Goal: Find specific page/section: Find specific page/section

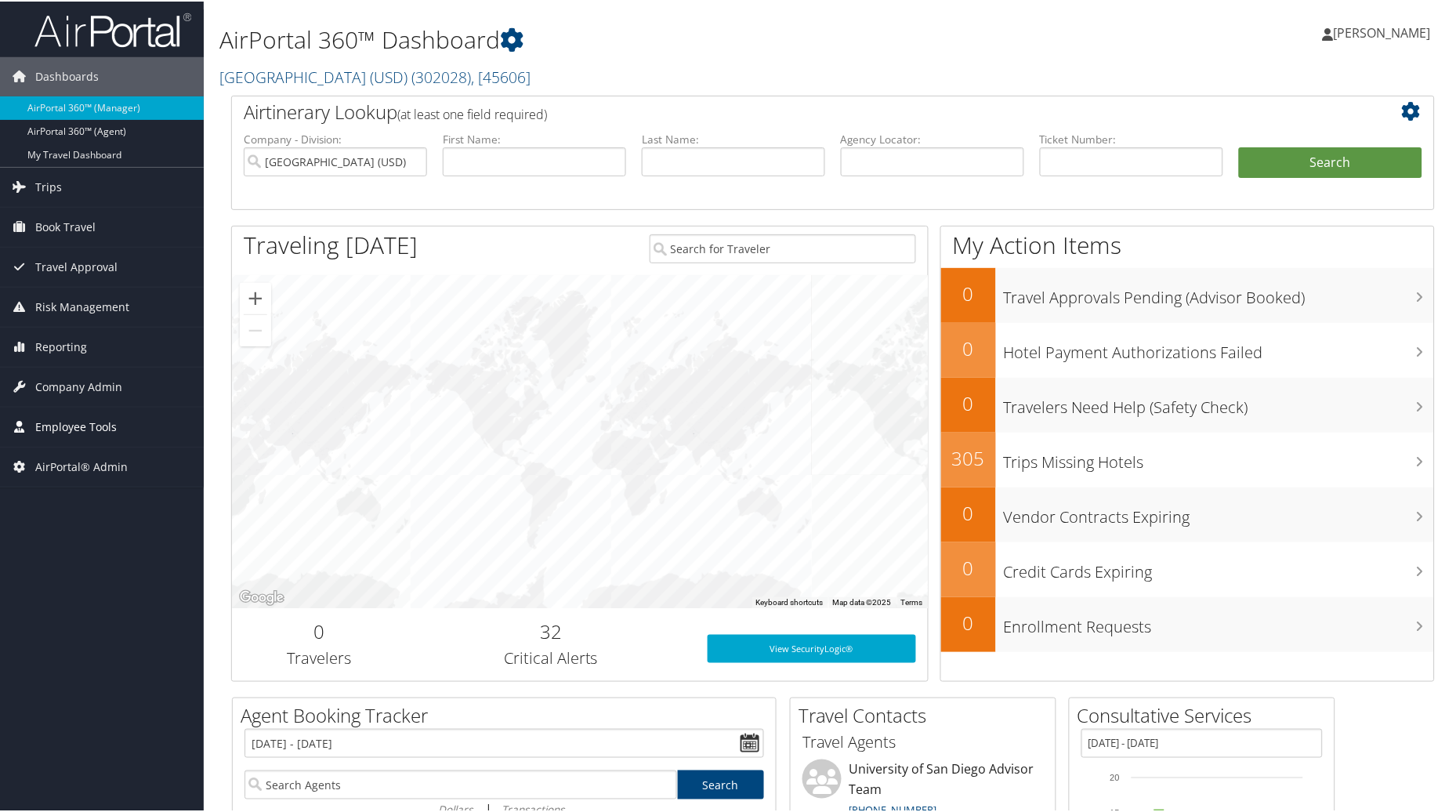
click at [84, 429] on span "Employee Tools" at bounding box center [76, 425] width 81 height 39
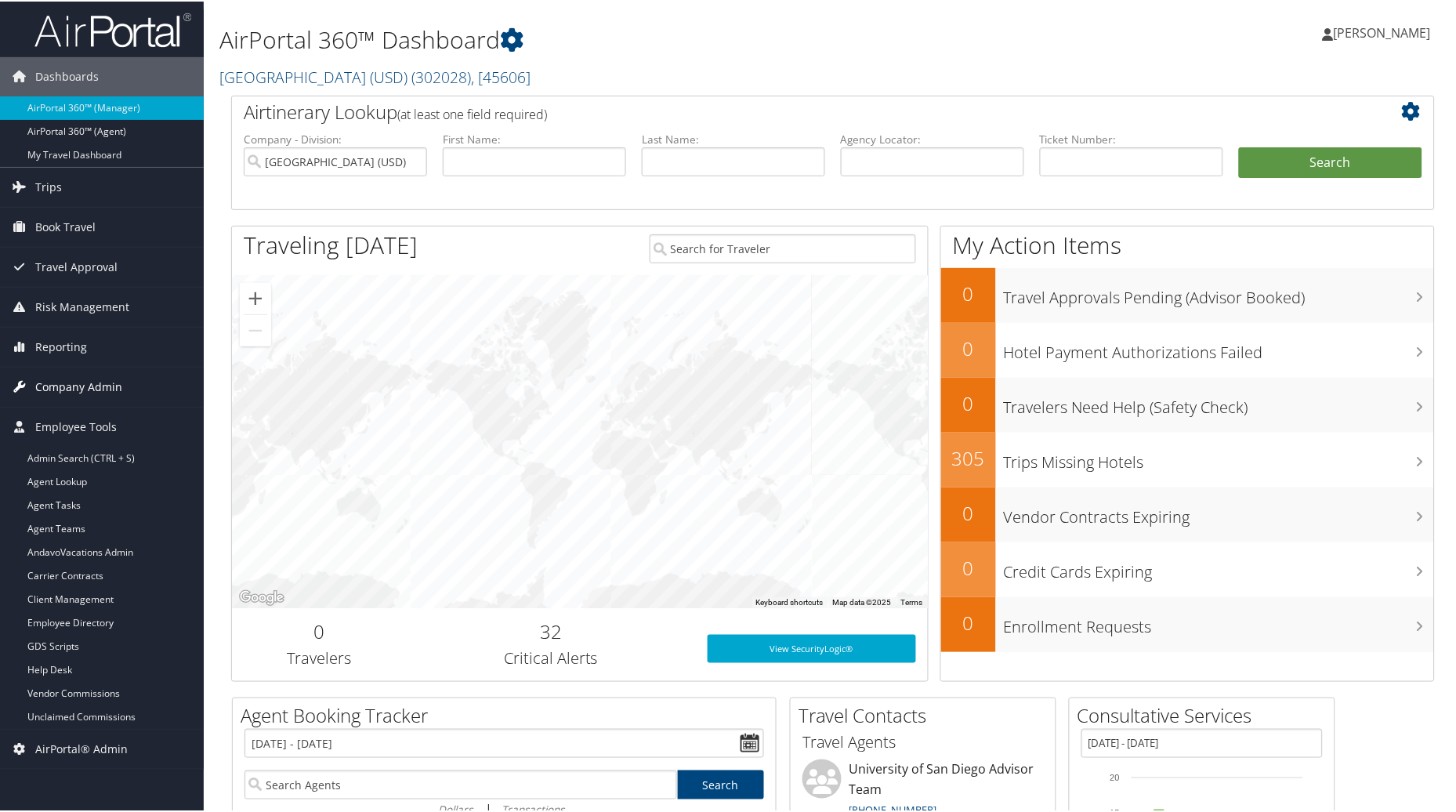
click at [69, 384] on span "Company Admin" at bounding box center [79, 385] width 87 height 39
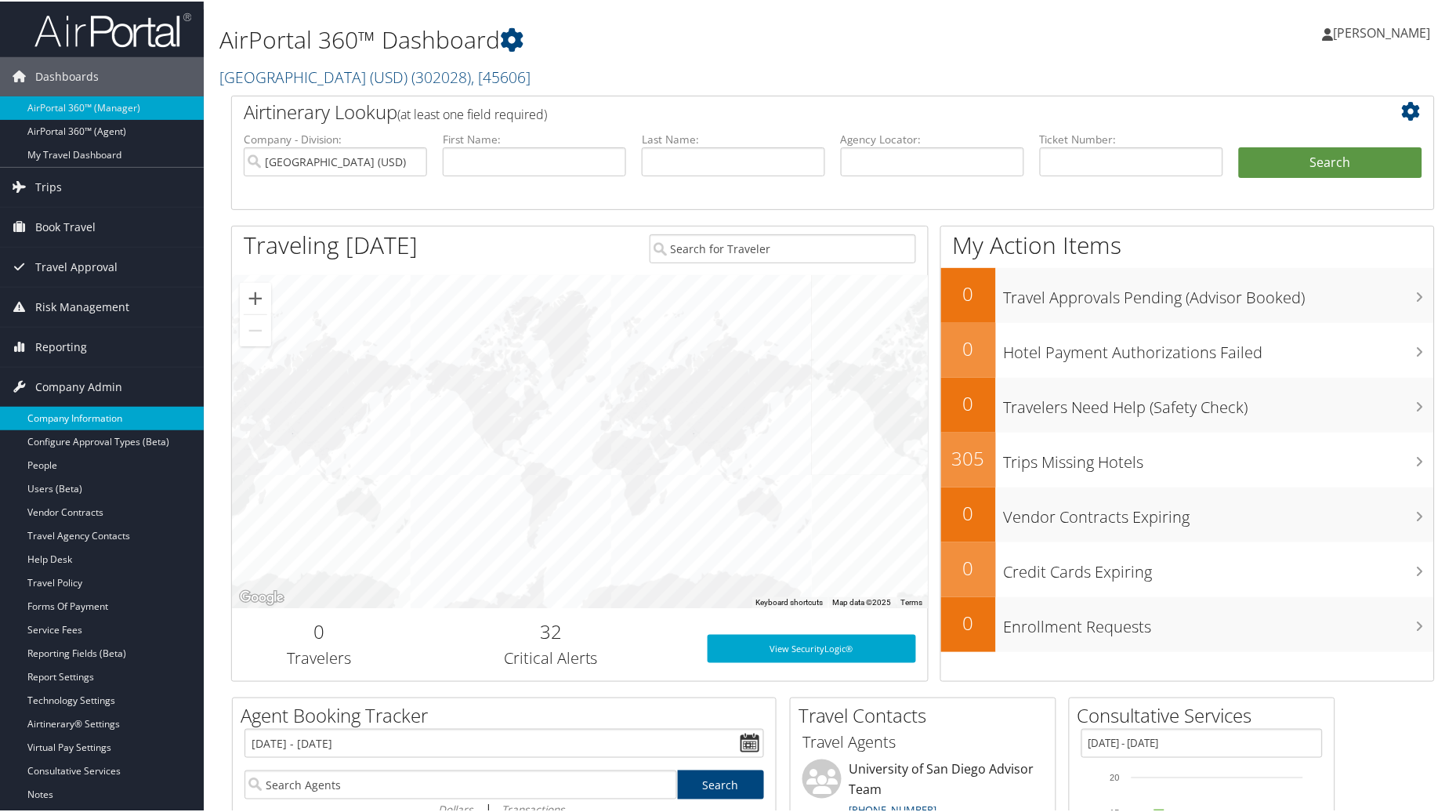
click at [70, 416] on link "Company Information" at bounding box center [102, 416] width 204 height 23
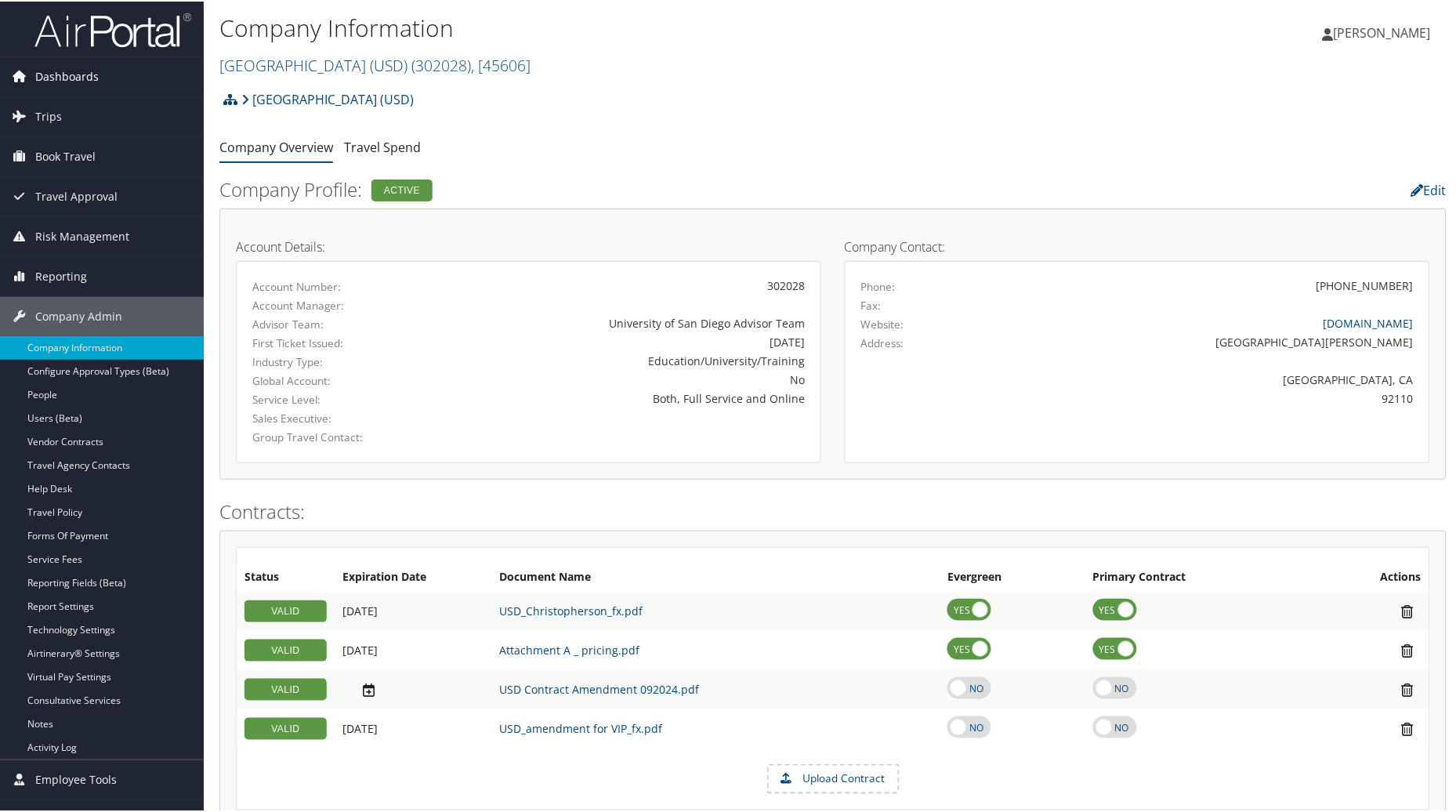
click at [80, 67] on span "Dashboards" at bounding box center [67, 74] width 64 height 39
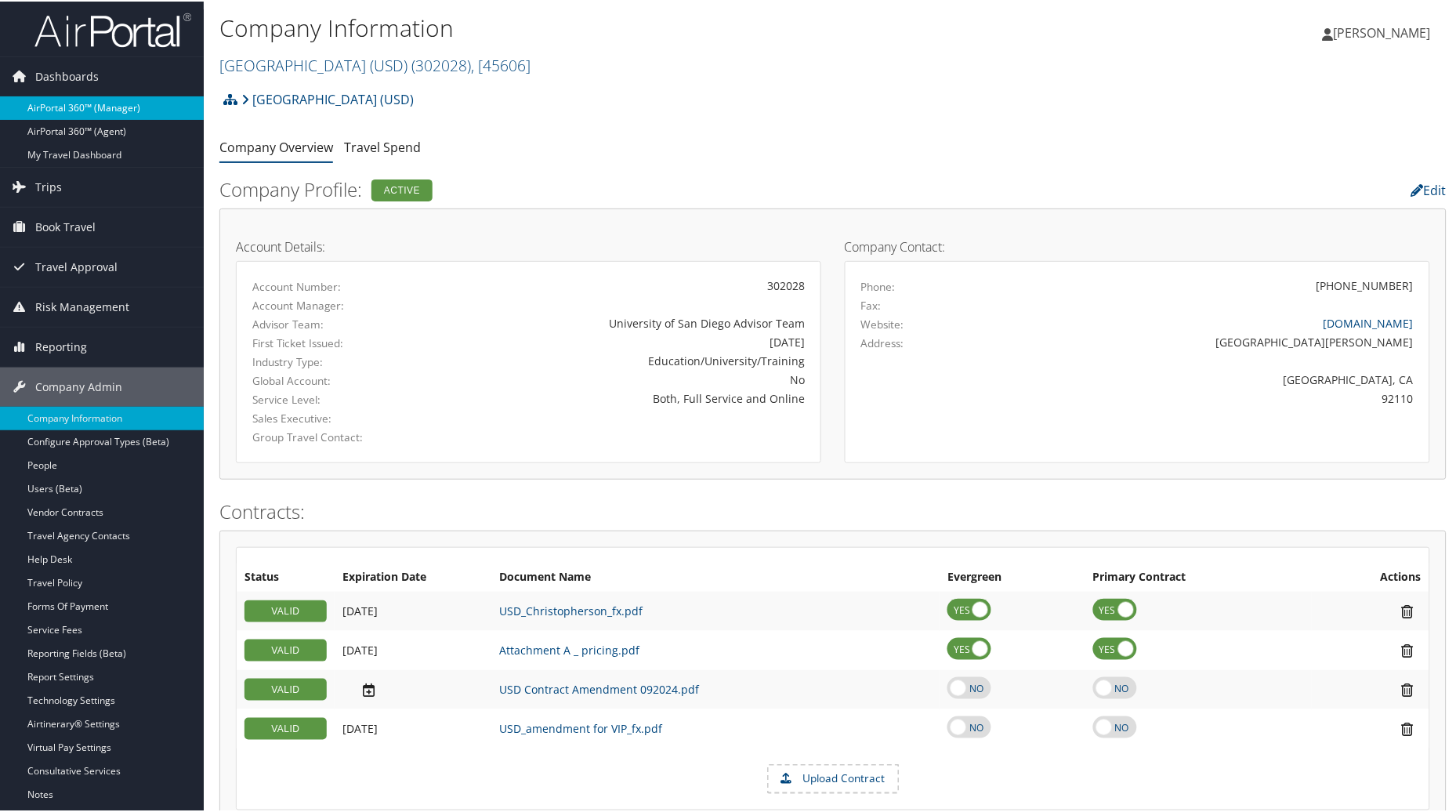
drag, startPoint x: 74, startPoint y: 112, endPoint x: 80, endPoint y: 92, distance: 20.9
click at [74, 111] on link "AirPortal 360™ (Manager)" at bounding box center [102, 107] width 204 height 23
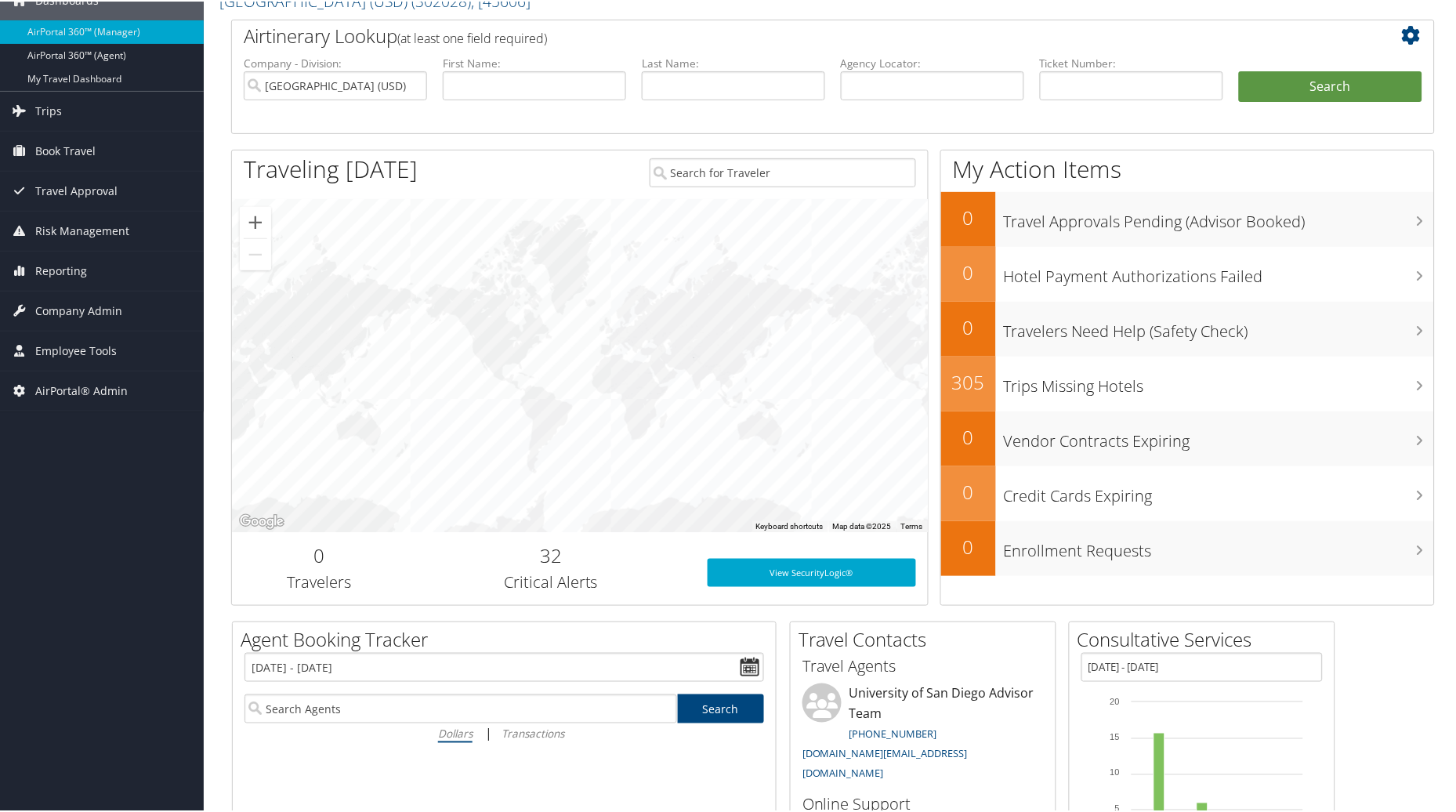
scroll to position [75, 0]
